Goal: Task Accomplishment & Management: Manage account settings

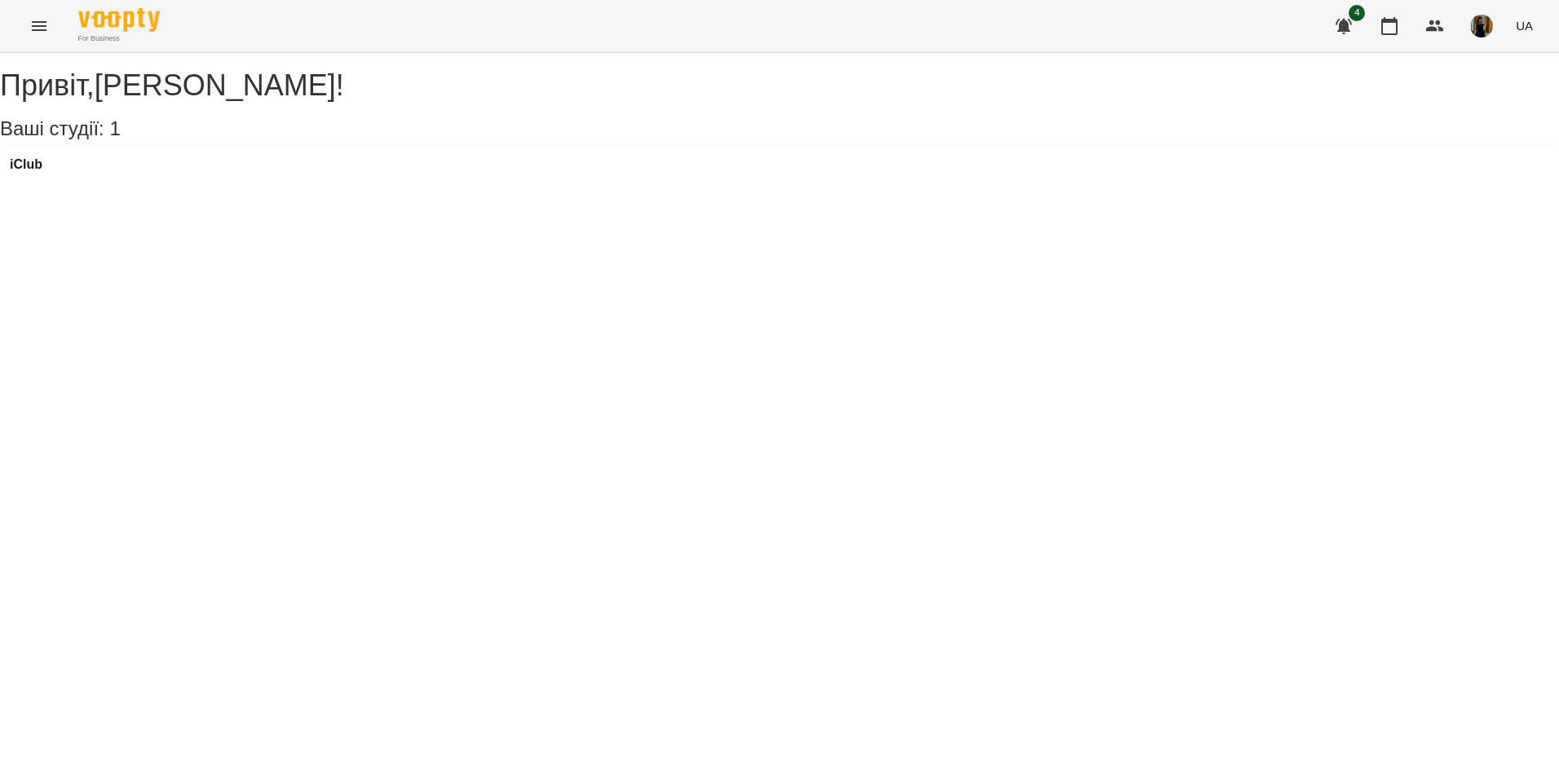
click at [45, 27] on icon "Menu" at bounding box center [39, 26] width 19 height 19
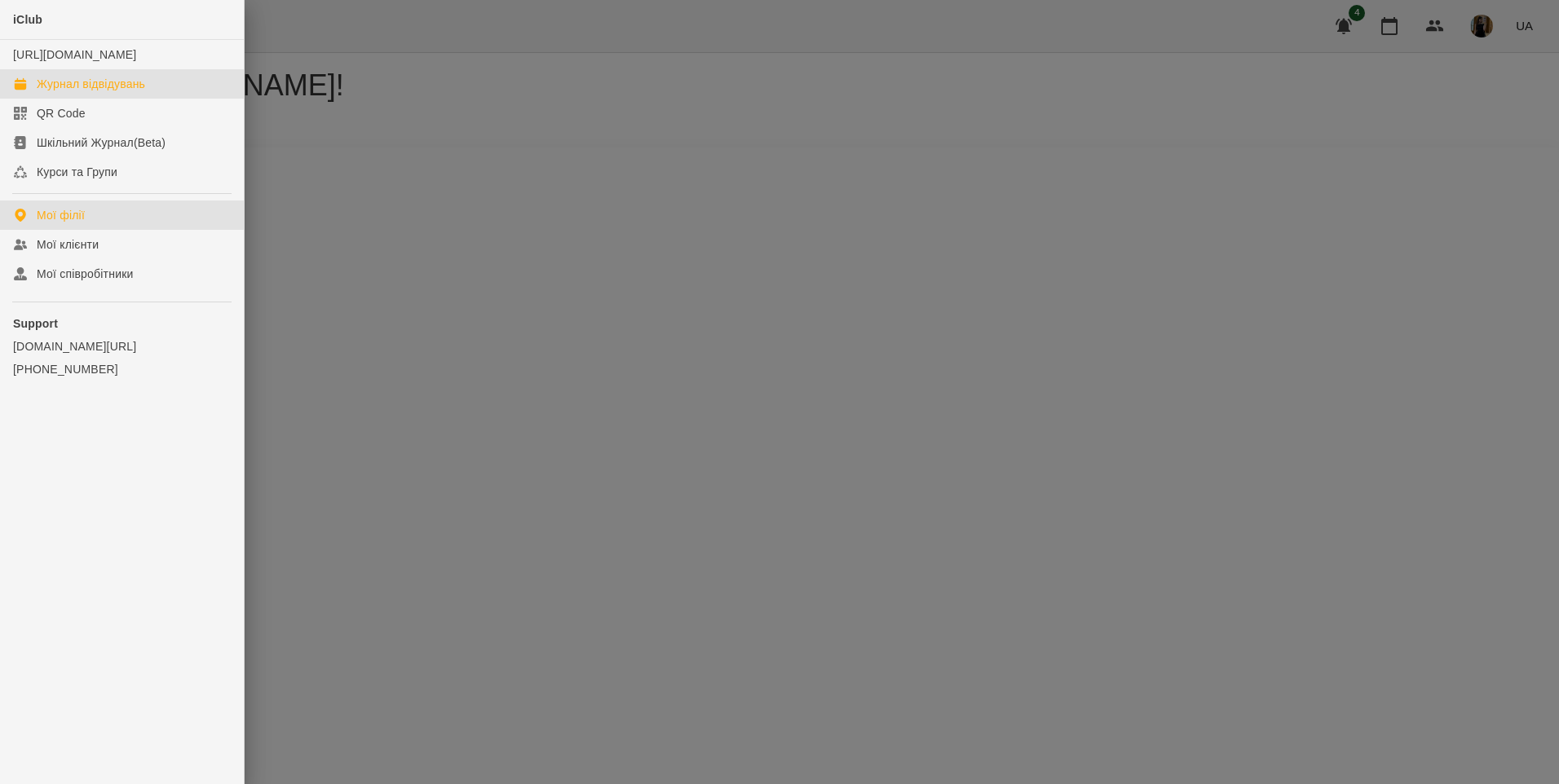
click at [36, 99] on link "Журнал відвідувань" at bounding box center [121, 84] width 244 height 29
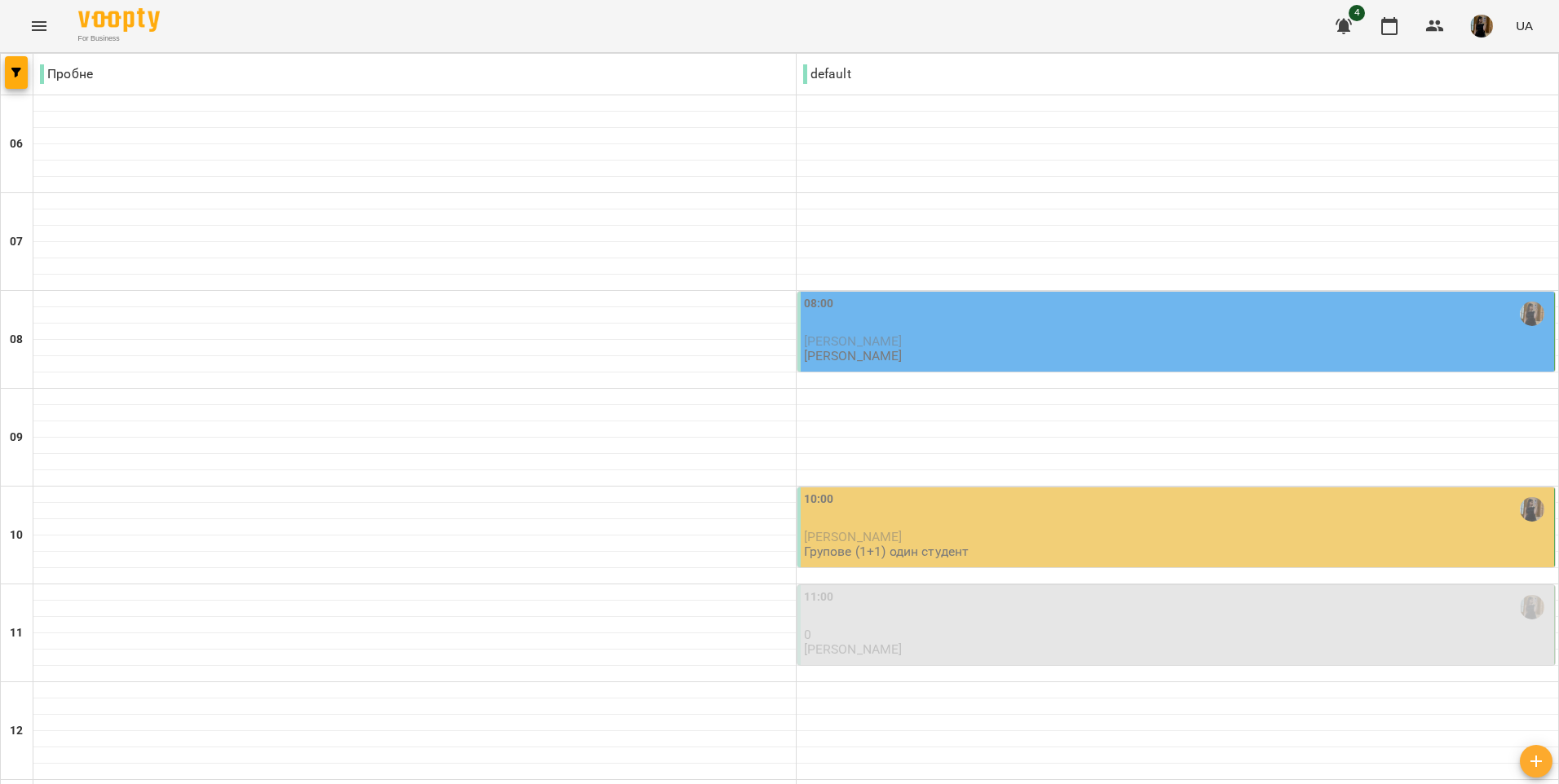
click at [968, 333] on div "08:00" at bounding box center [1177, 315] width 747 height 39
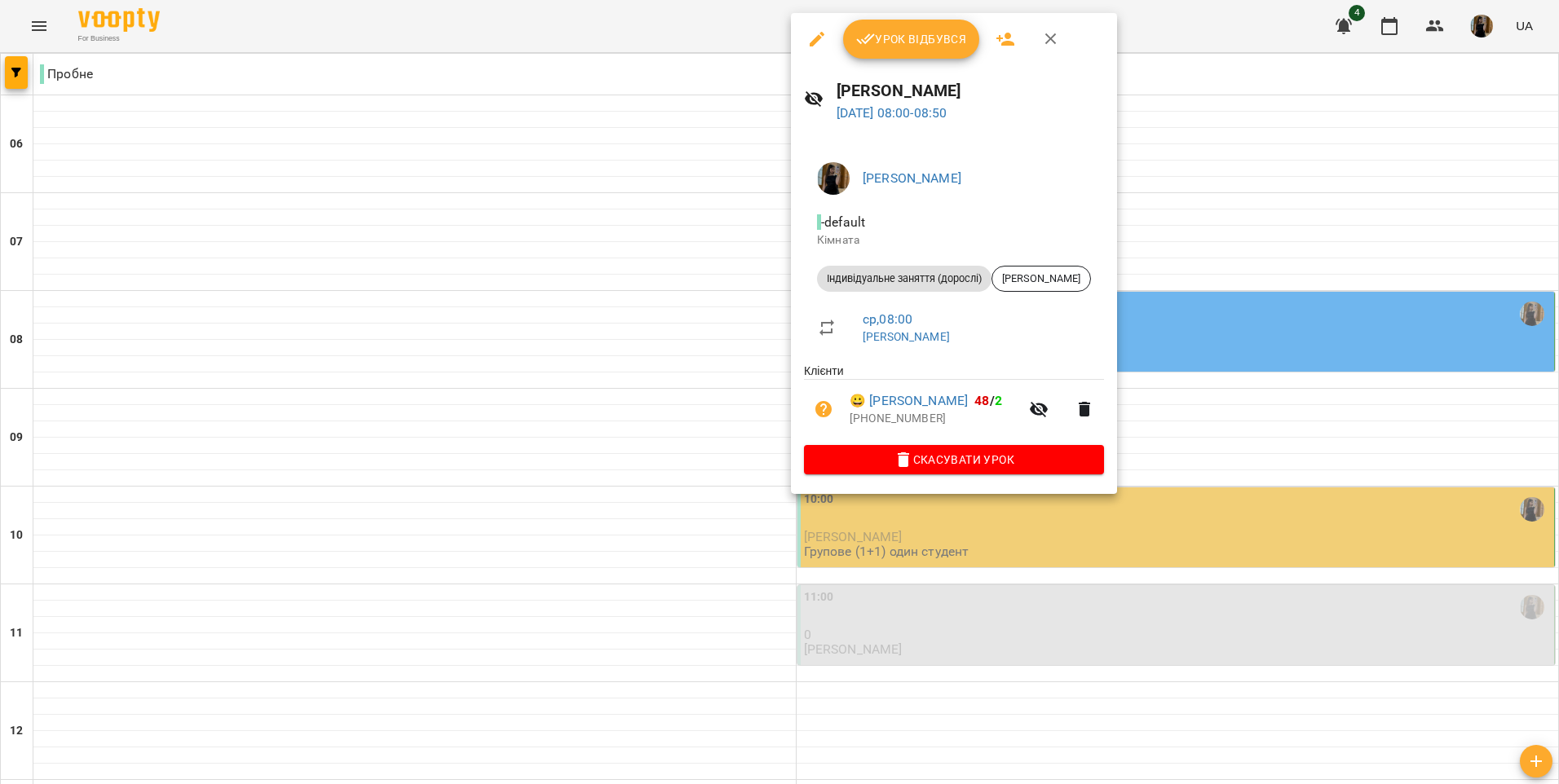
click at [893, 32] on span "Урок відбувся" at bounding box center [912, 39] width 111 height 19
